Goal: Transaction & Acquisition: Purchase product/service

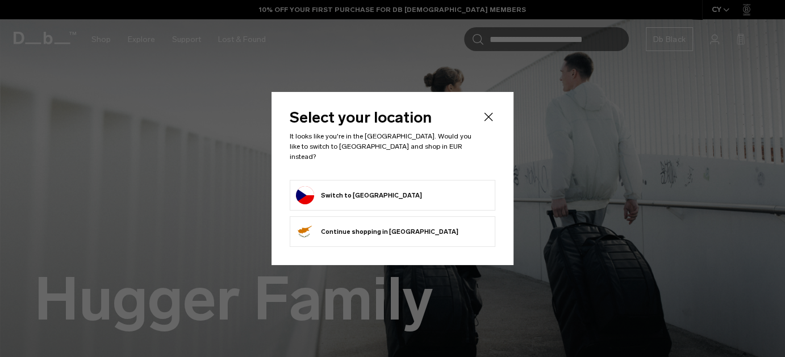
click at [367, 192] on button "Switch to Czechia" at bounding box center [359, 195] width 126 height 18
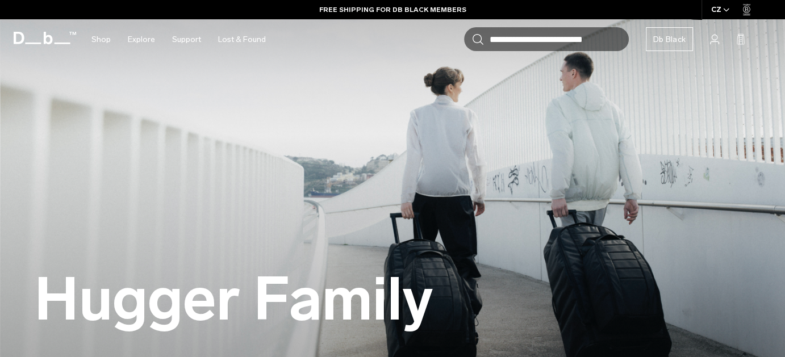
scroll to position [57, 0]
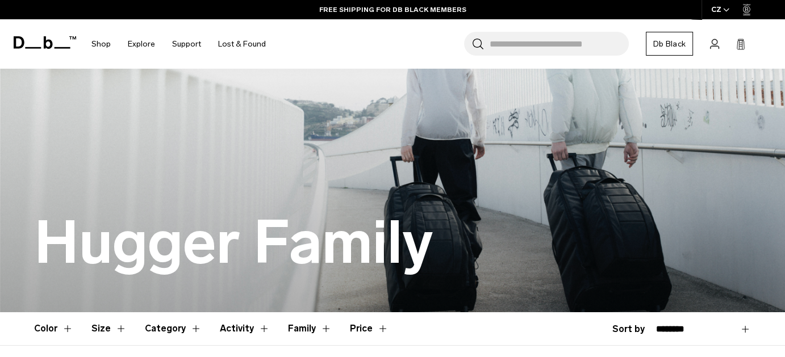
click at [724, 10] on icon "button" at bounding box center [725, 10] width 5 height 3
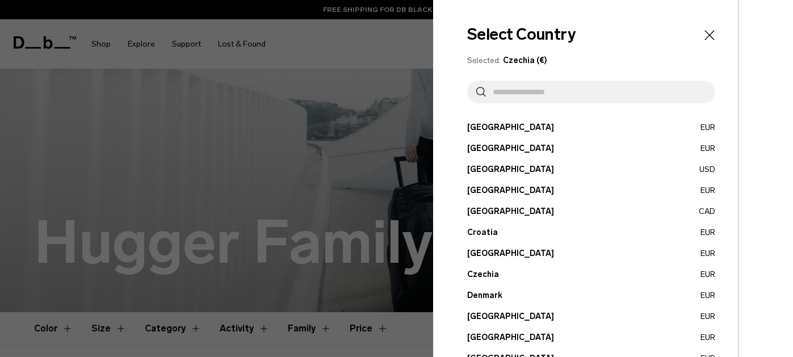
click at [704, 35] on icon "Close" at bounding box center [710, 35] width 16 height 16
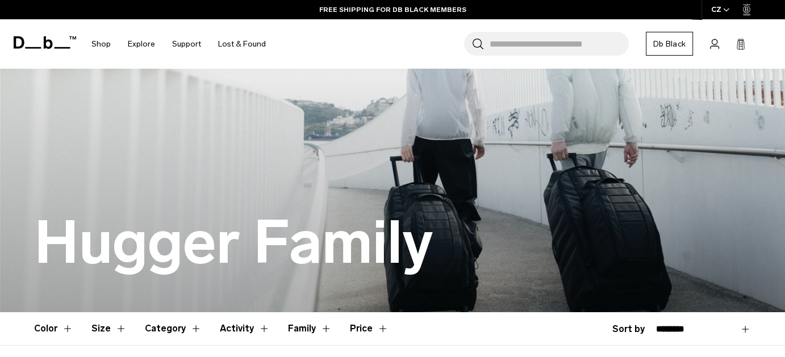
click at [675, 44] on link "Db Black" at bounding box center [668, 44] width 47 height 24
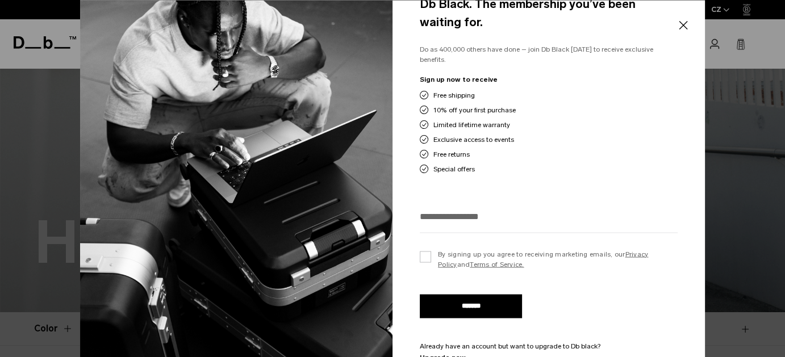
click at [723, 24] on div at bounding box center [392, 178] width 785 height 357
click at [685, 28] on button "Close" at bounding box center [683, 26] width 14 height 24
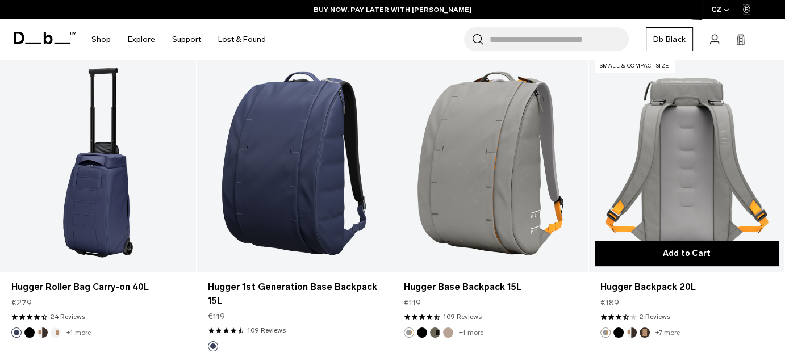
scroll to position [454, 0]
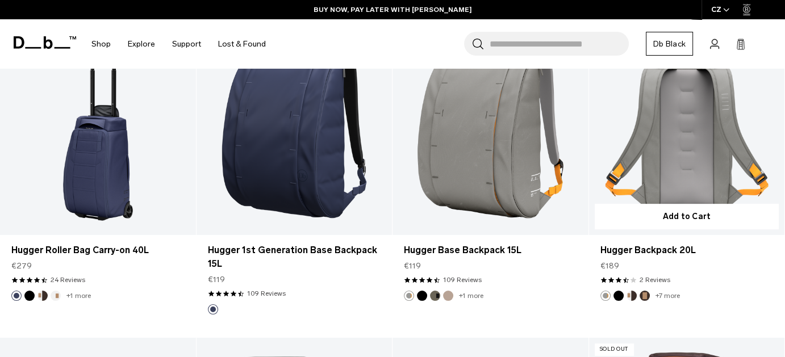
click at [672, 161] on link "Hugger Backpack 20L" at bounding box center [687, 126] width 196 height 217
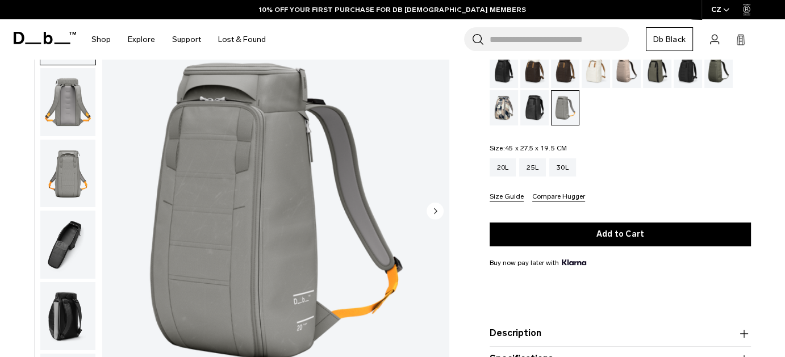
scroll to position [64, 0]
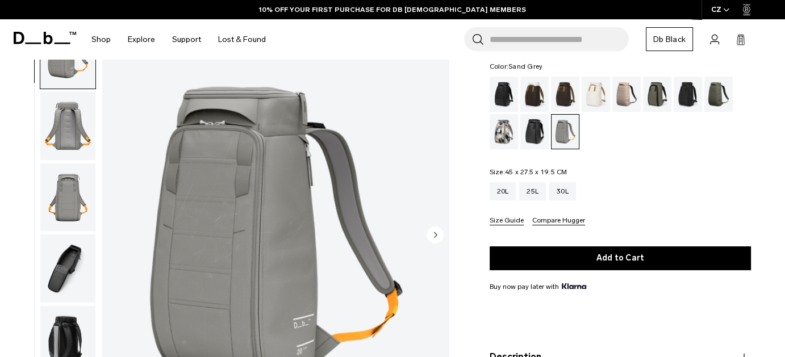
click at [71, 262] on img "button" at bounding box center [67, 269] width 55 height 68
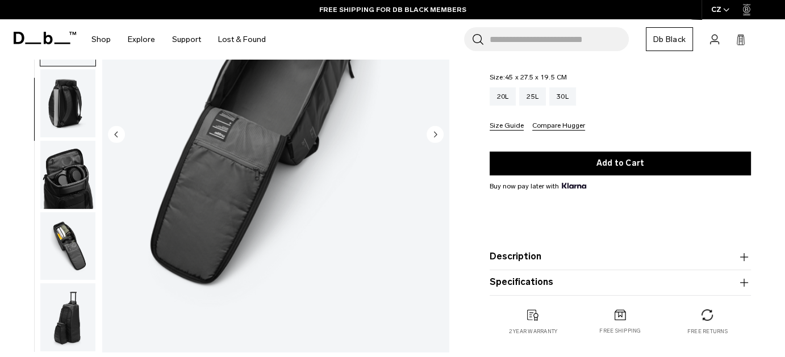
scroll to position [177, 0]
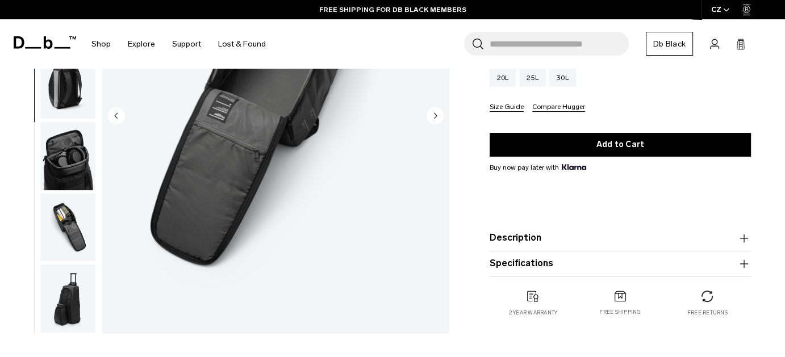
click at [77, 230] on img "button" at bounding box center [67, 228] width 55 height 68
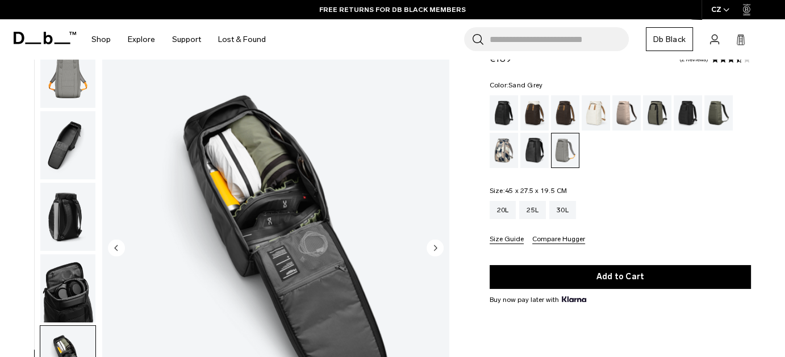
scroll to position [64, 0]
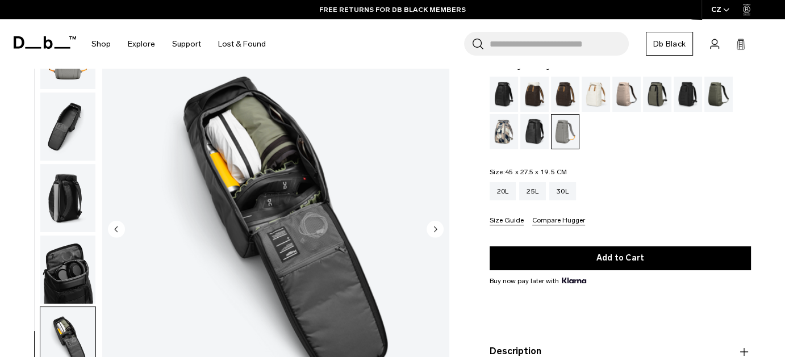
click at [623, 93] on div "Fogbow Beige" at bounding box center [626, 94] width 29 height 35
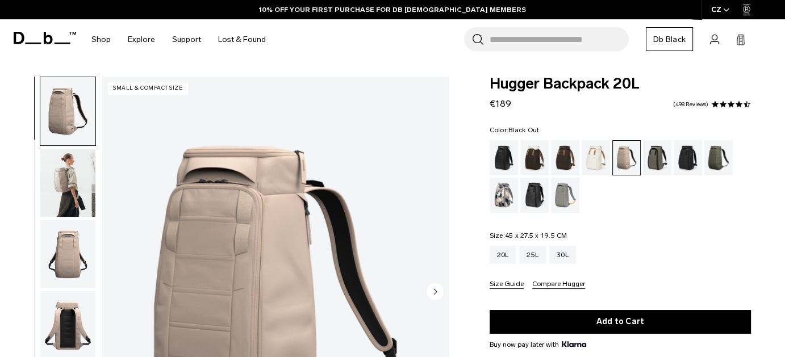
click at [501, 157] on div "Black Out" at bounding box center [503, 157] width 29 height 35
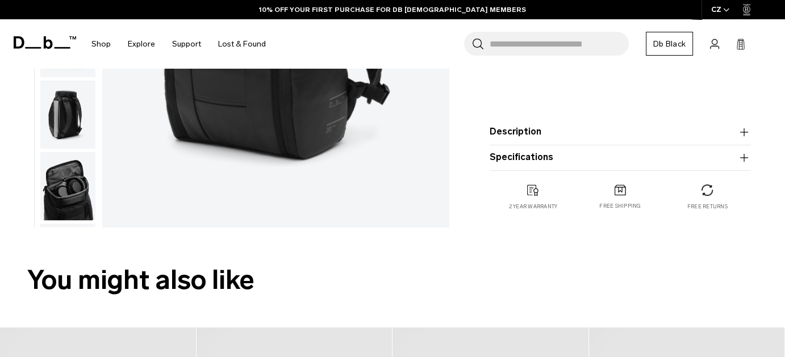
scroll to position [284, 0]
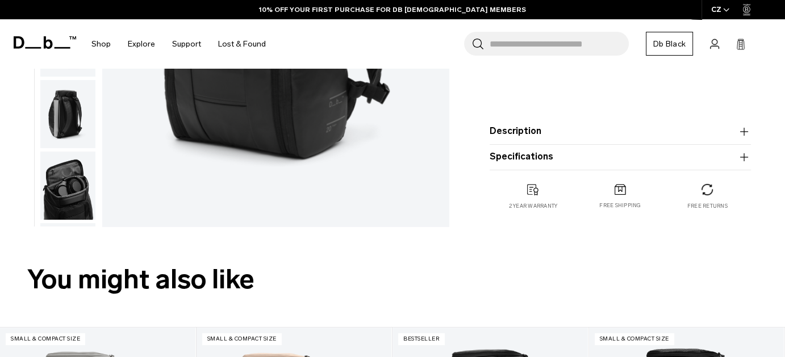
click at [73, 187] on img "button" at bounding box center [67, 186] width 55 height 68
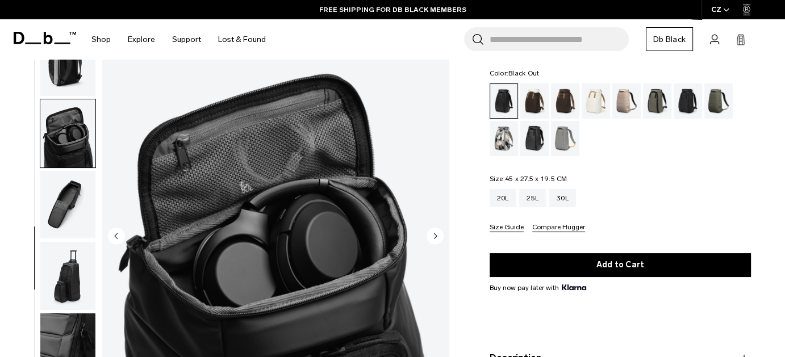
scroll to position [0, 0]
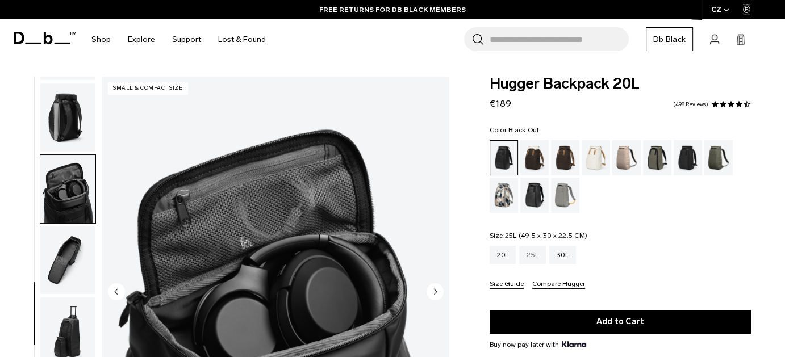
click at [533, 261] on div "25L" at bounding box center [532, 255] width 27 height 18
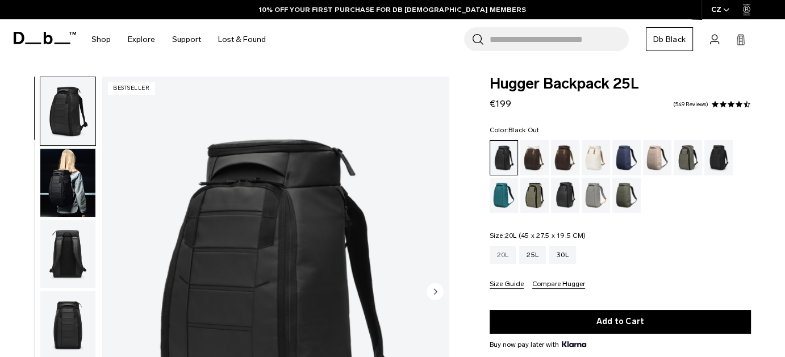
click at [499, 254] on div "20L" at bounding box center [502, 255] width 27 height 18
